Goal: Task Accomplishment & Management: Manage account settings

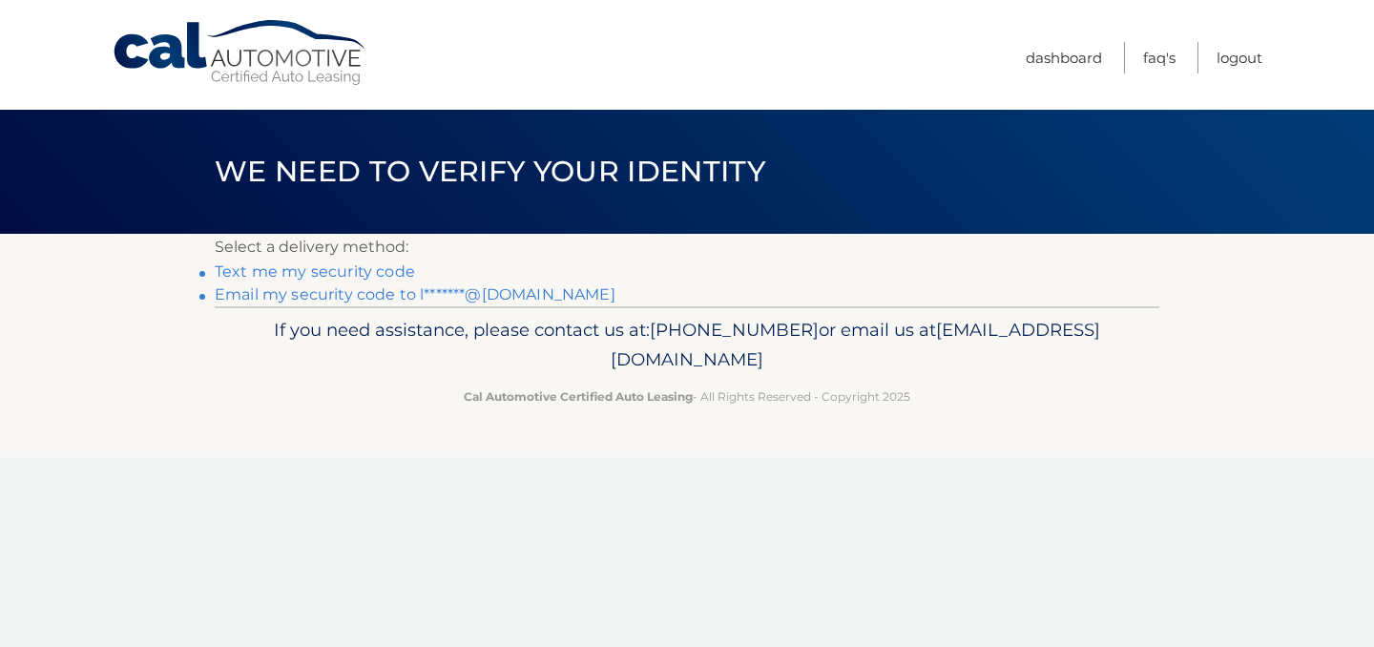
click at [366, 271] on link "Text me my security code" at bounding box center [315, 271] width 200 height 18
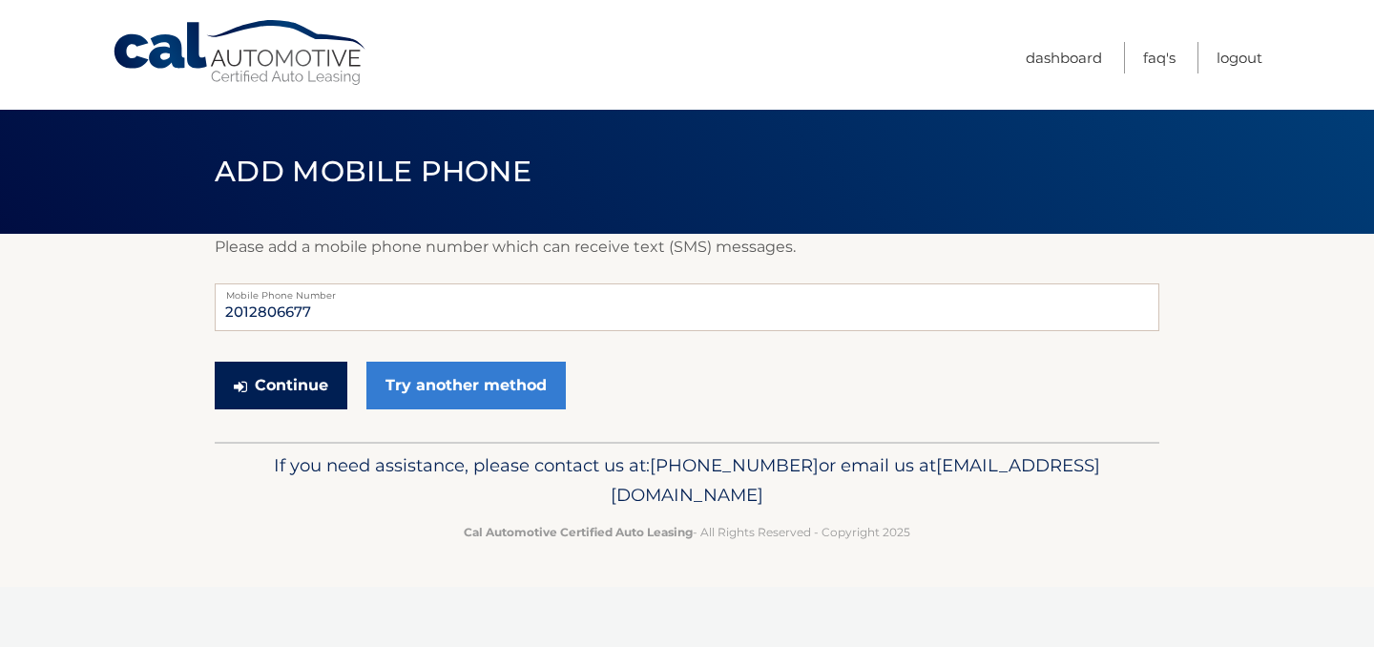
click at [297, 381] on button "Continue" at bounding box center [281, 386] width 133 height 48
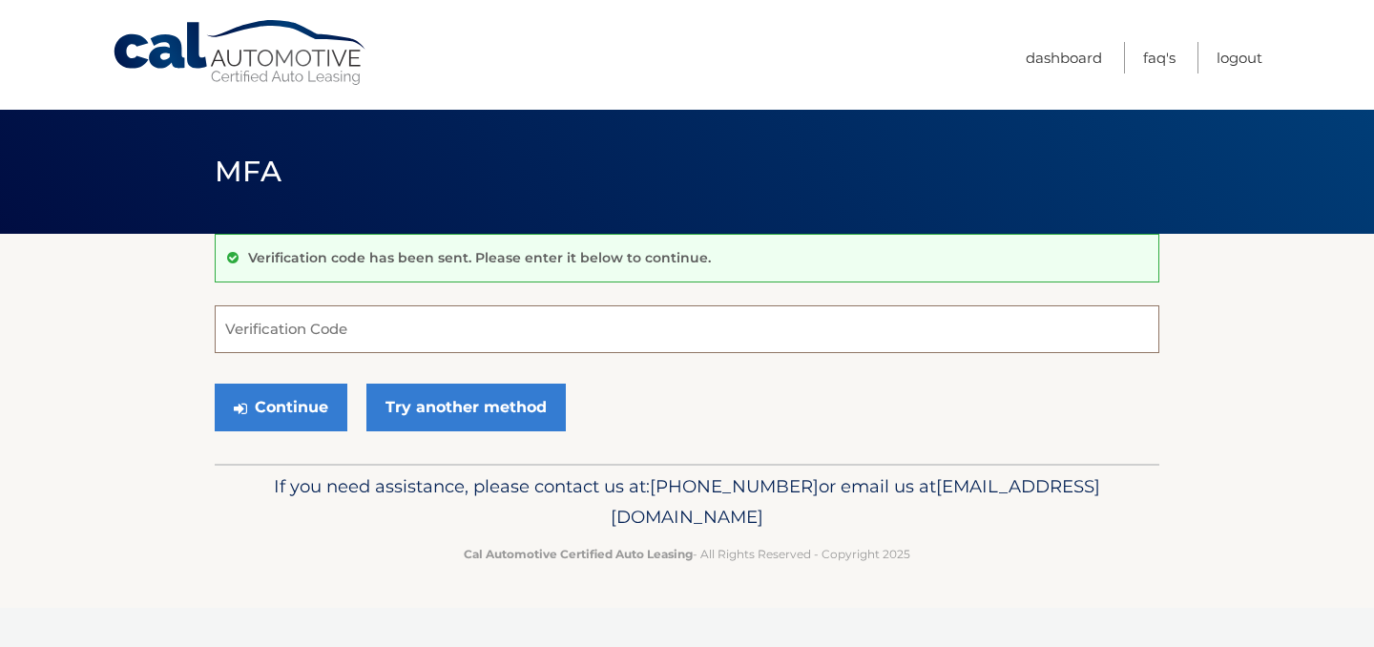
click at [288, 324] on input "Verification Code" at bounding box center [687, 329] width 945 height 48
type input "734450"
click at [215, 384] on button "Continue" at bounding box center [281, 408] width 133 height 48
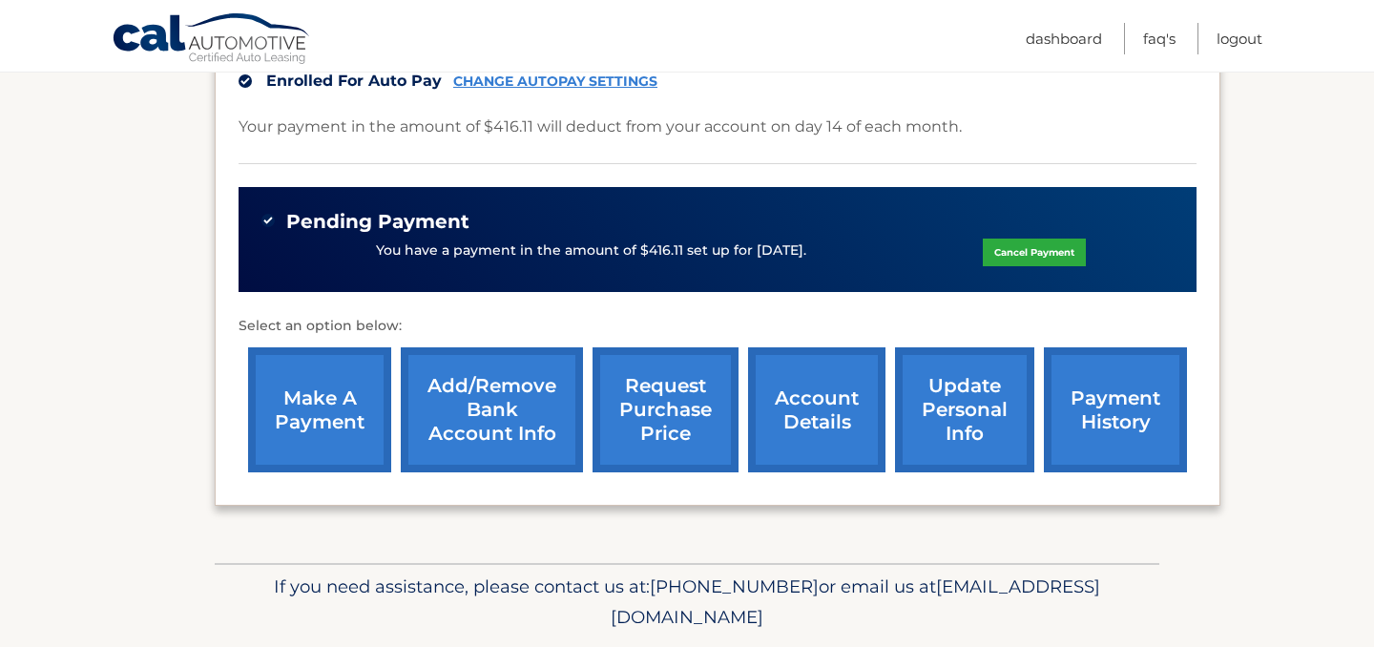
scroll to position [509, 0]
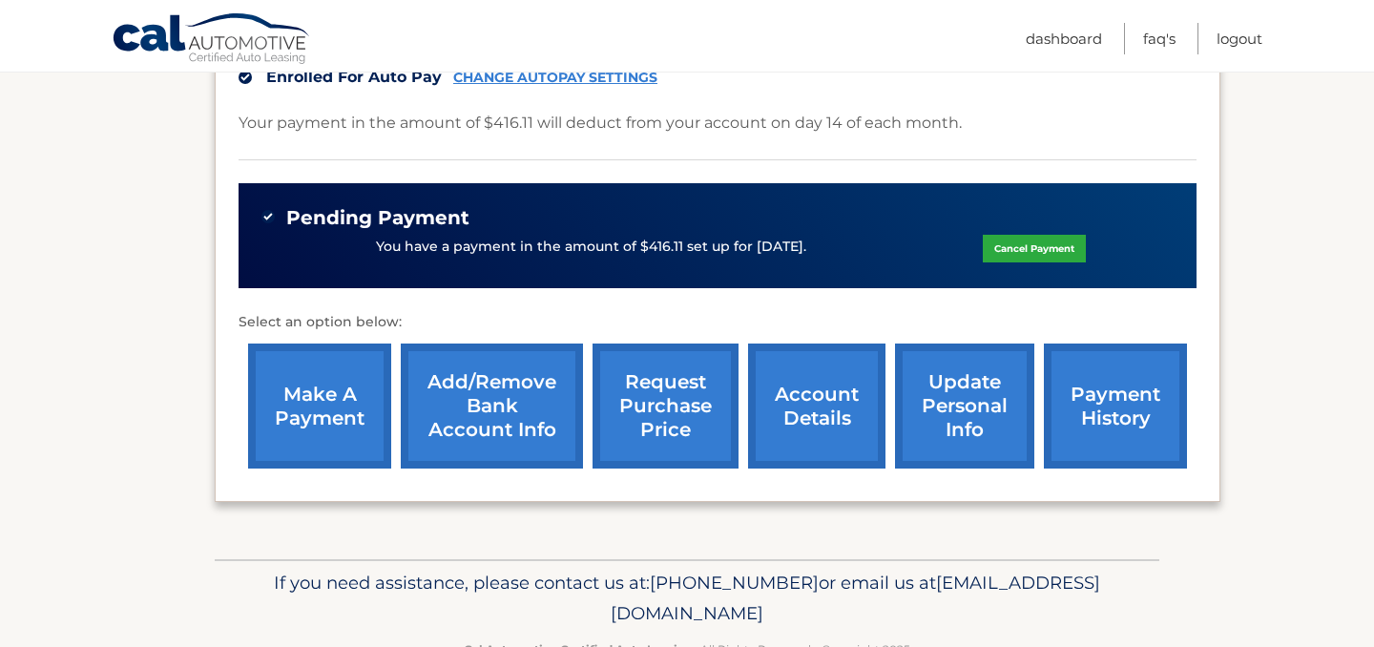
click at [464, 415] on link "Add/Remove bank account info" at bounding box center [492, 405] width 182 height 125
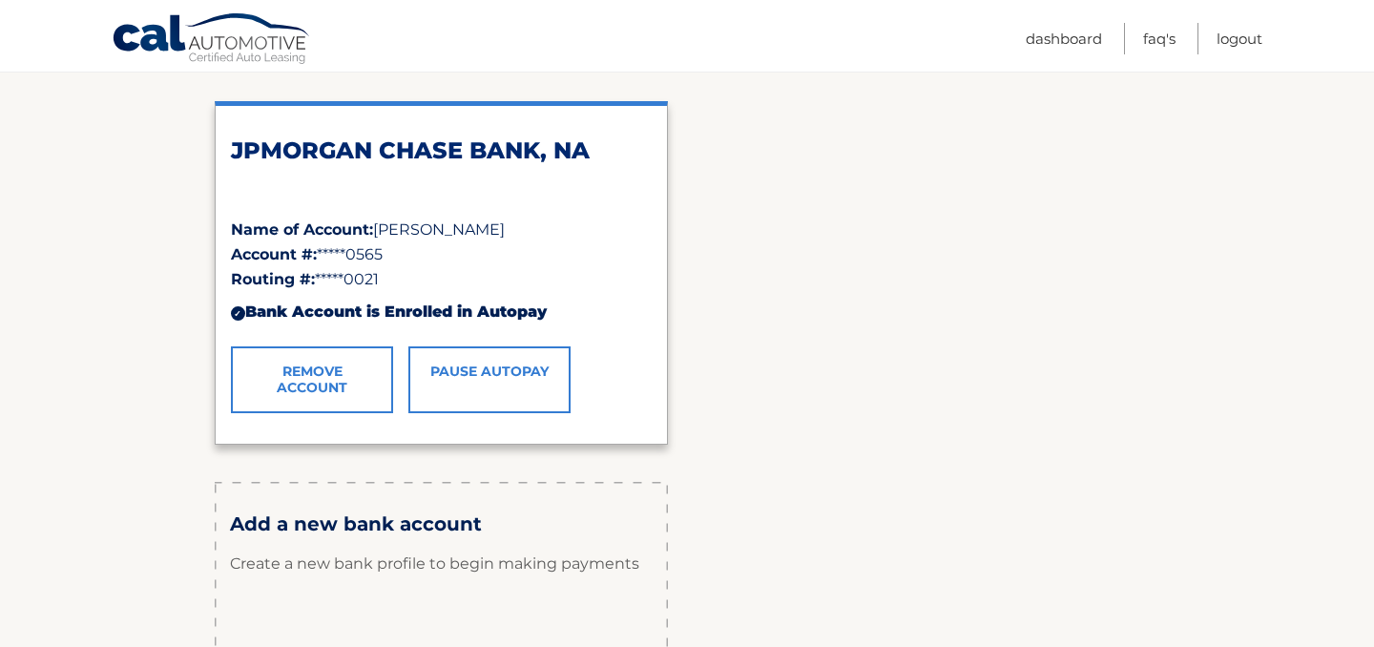
scroll to position [264, 0]
